Goal: Task Accomplishment & Management: Manage account settings

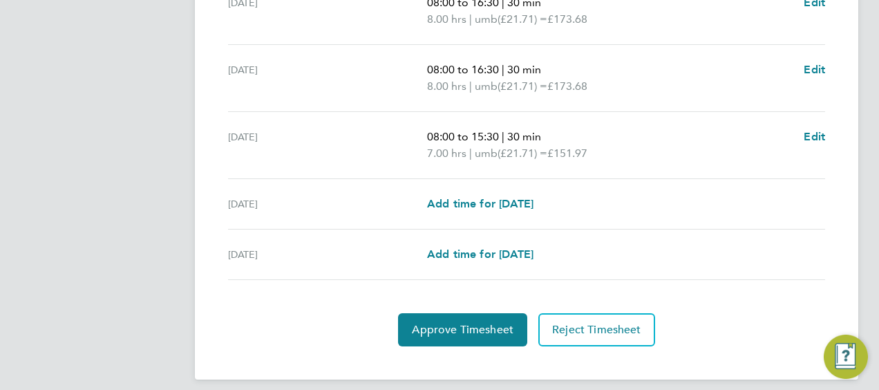
scroll to position [473, 0]
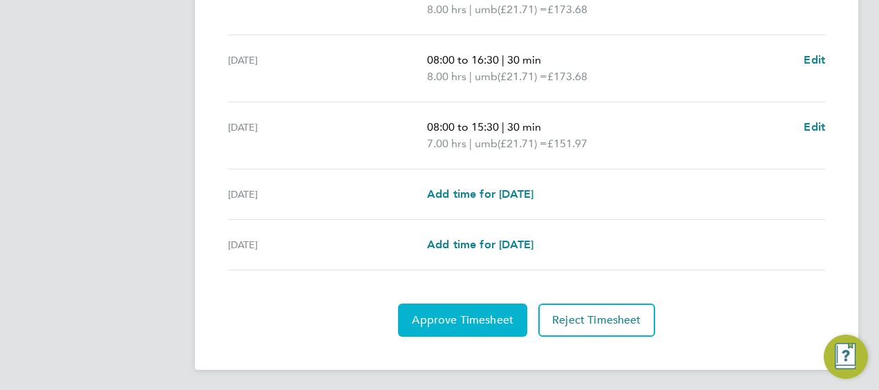
click at [495, 317] on span "Approve Timesheet" at bounding box center [463, 320] width 102 height 14
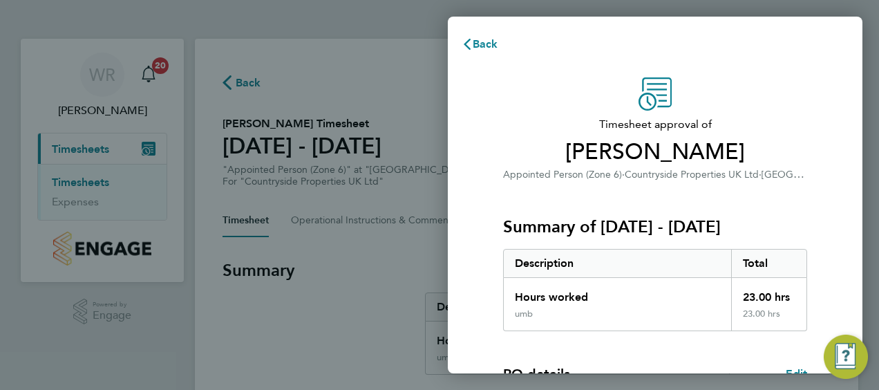
click at [817, 200] on div "Timesheet approval of Karam Kang Appointed Person (Zone 6) · Countryside Proper…" at bounding box center [655, 333] width 337 height 512
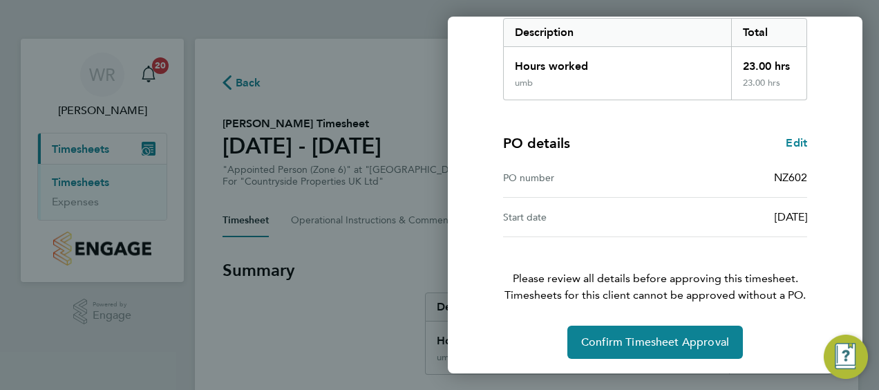
scroll to position [232, 0]
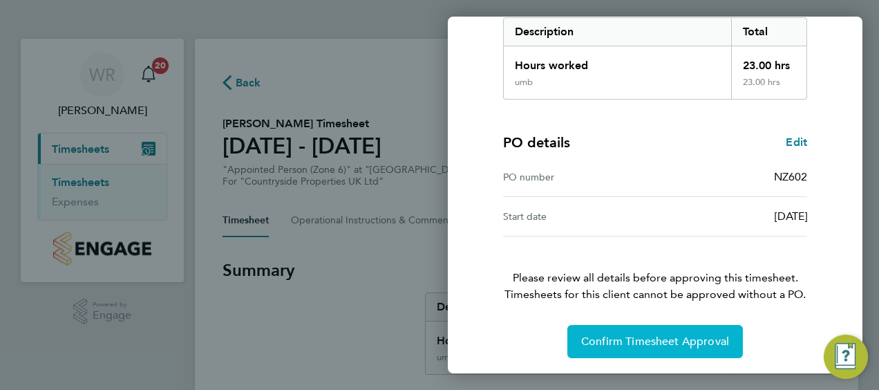
click at [655, 335] on span "Confirm Timesheet Approval" at bounding box center [655, 342] width 148 height 14
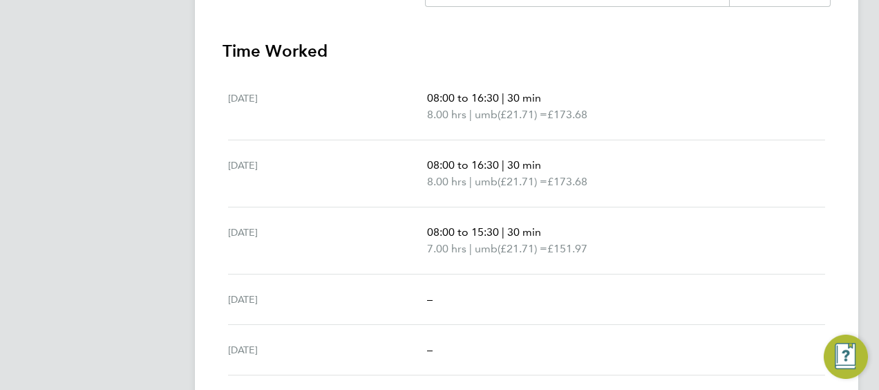
scroll to position [406, 0]
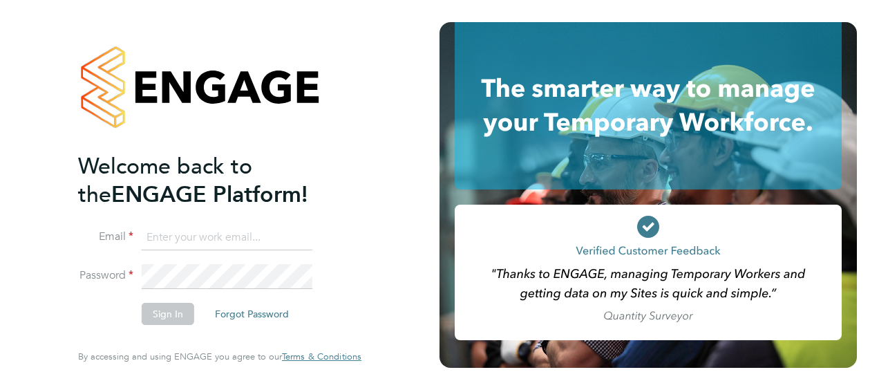
type input "[EMAIL_ADDRESS][PERSON_NAME][DOMAIN_NAME]"
click at [165, 312] on button "Sign In" at bounding box center [168, 314] width 53 height 22
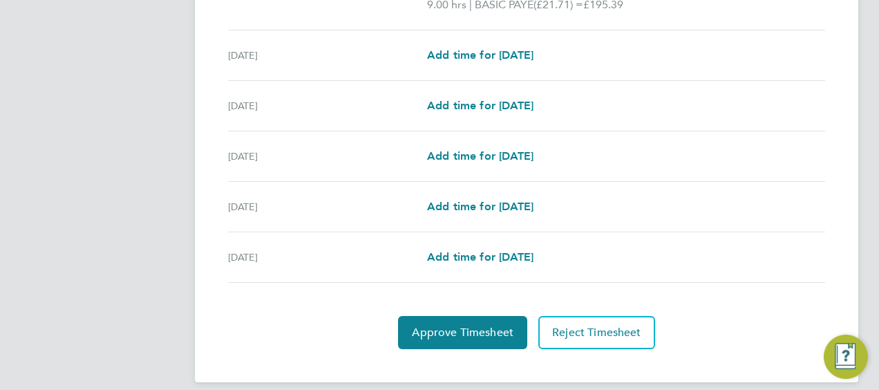
scroll to position [556, 0]
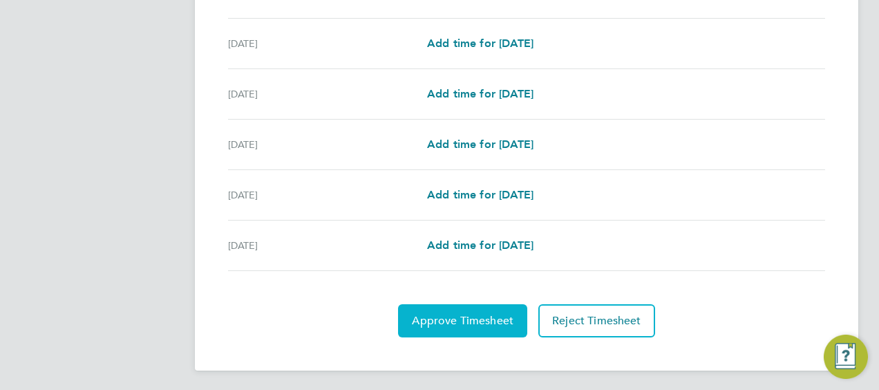
click at [496, 314] on span "Approve Timesheet" at bounding box center [463, 321] width 102 height 14
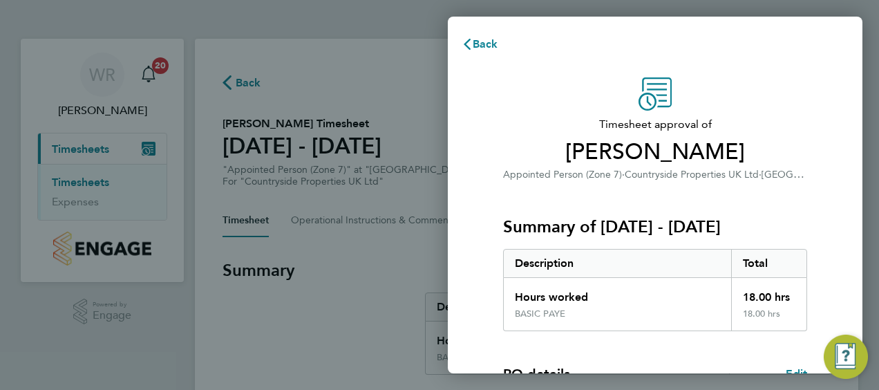
click at [809, 192] on div "Timesheet approval of Andrew Darwin Appointed Person (Zone 7) · Countryside Pro…" at bounding box center [655, 333] width 337 height 512
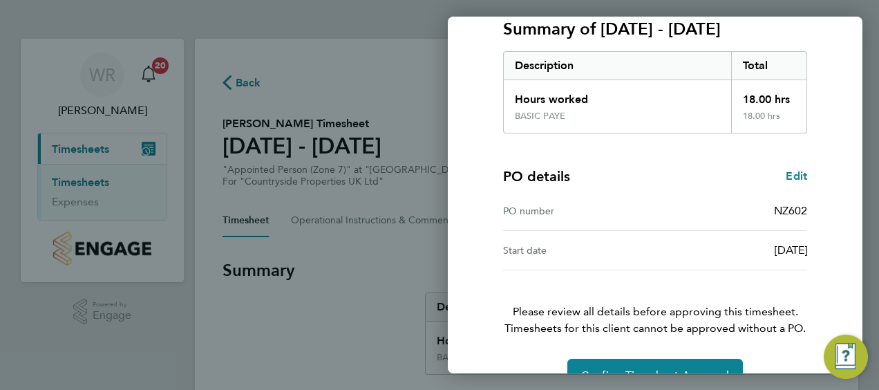
scroll to position [221, 0]
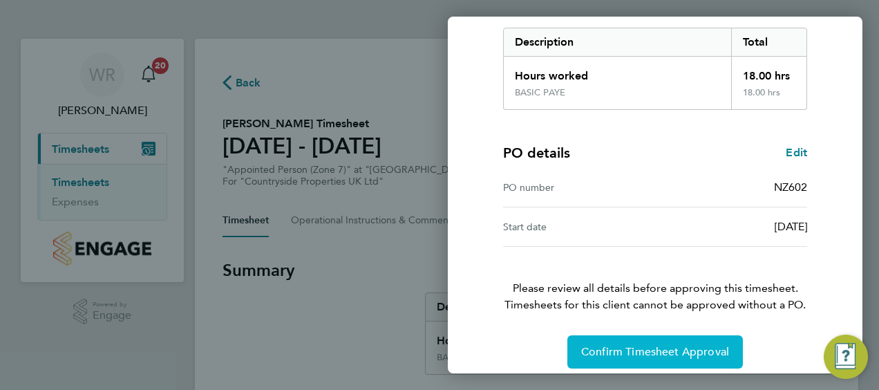
click at [671, 350] on span "Confirm Timesheet Approval" at bounding box center [655, 352] width 148 height 14
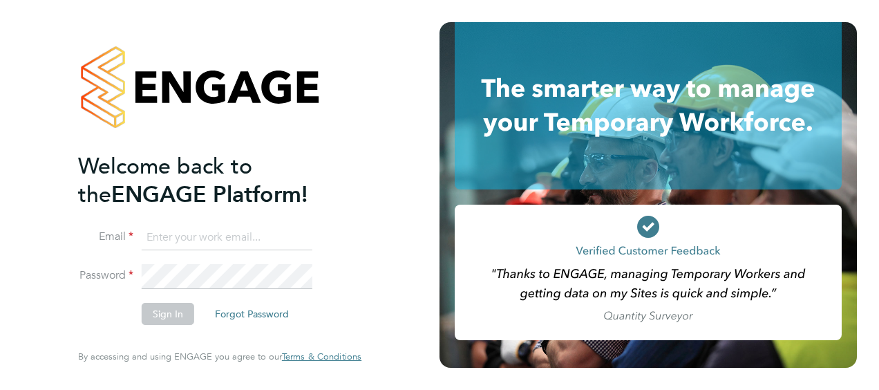
type input "[EMAIL_ADDRESS][PERSON_NAME][DOMAIN_NAME]"
click at [167, 323] on button "Sign In" at bounding box center [168, 314] width 53 height 22
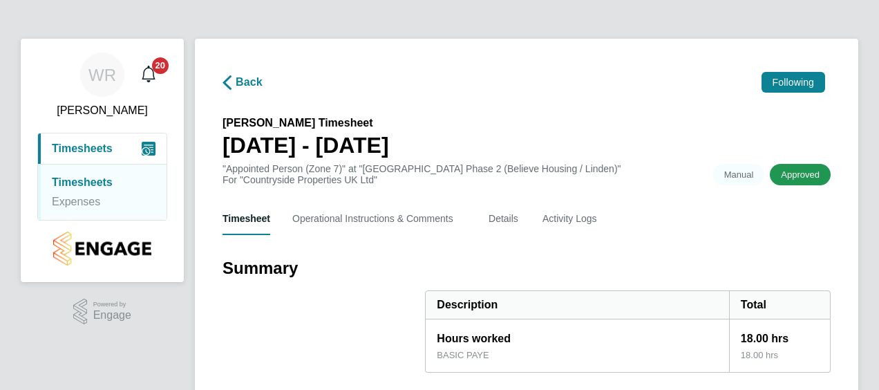
click at [695, 262] on h3 "Summary" at bounding box center [527, 268] width 608 height 22
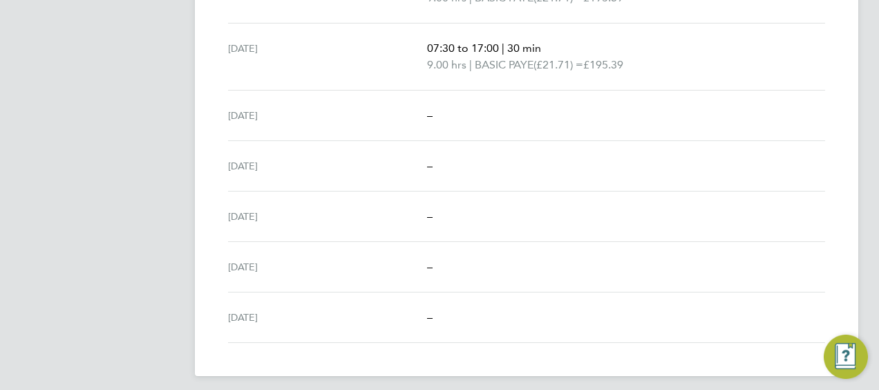
scroll to position [489, 0]
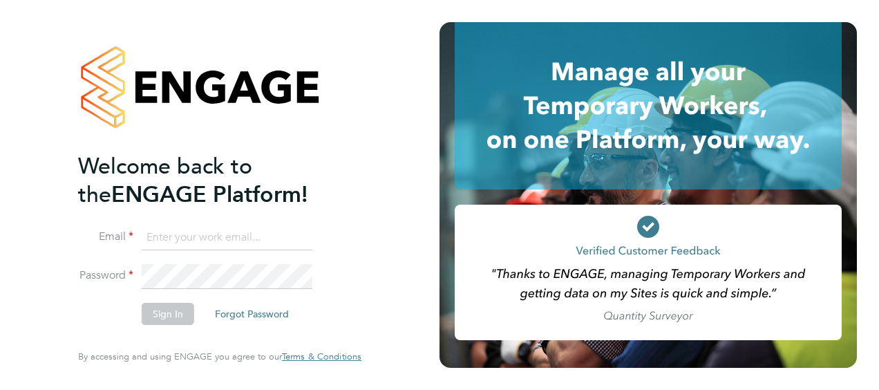
type input "will.robson@vistry.co.uk"
click at [174, 323] on button "Sign In" at bounding box center [168, 314] width 53 height 22
click at [174, 323] on div "Sorry, we are having problems connecting to our services." at bounding box center [220, 195] width 440 height 390
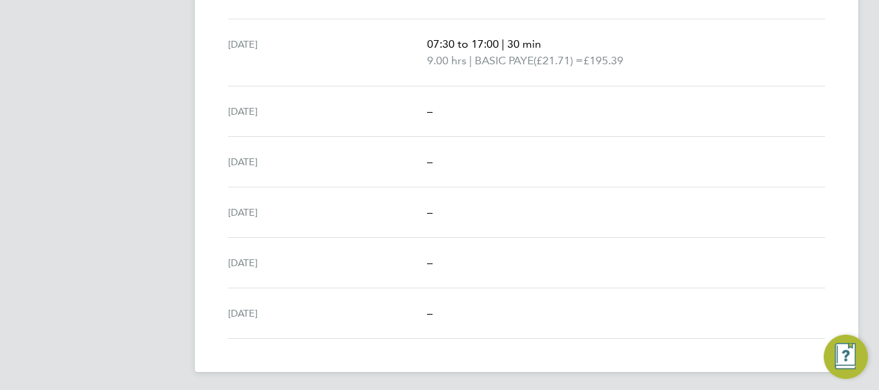
scroll to position [489, 0]
